Goal: Task Accomplishment & Management: Complete application form

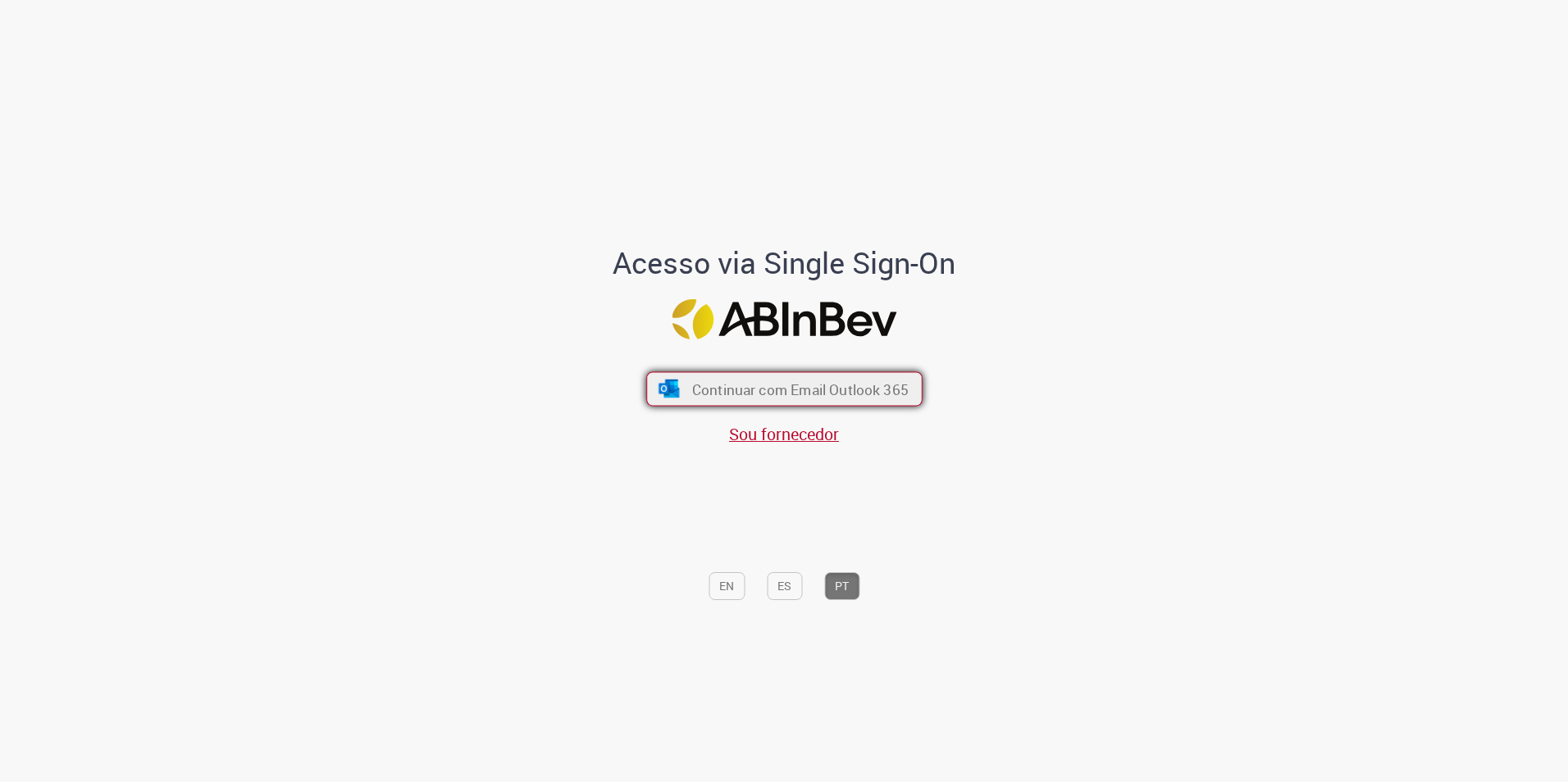
click at [646, 388] on button "Continuar com Email Outlook 365" at bounding box center [784, 388] width 276 height 35
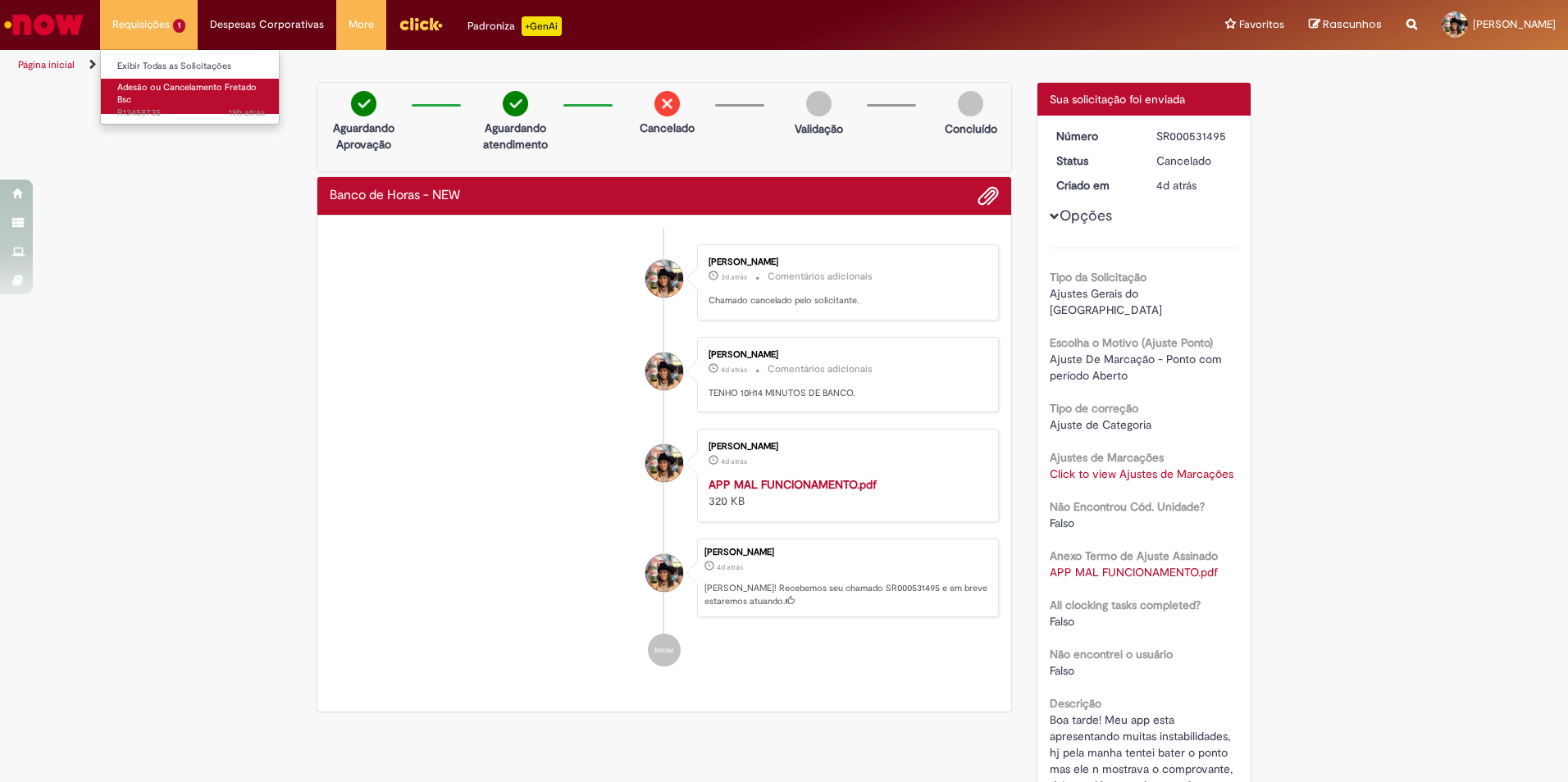
click at [149, 91] on span "Adesão ou Cancelamento Fretado Bsc" at bounding box center [186, 94] width 140 height 25
